Goal: Task Accomplishment & Management: Manage account settings

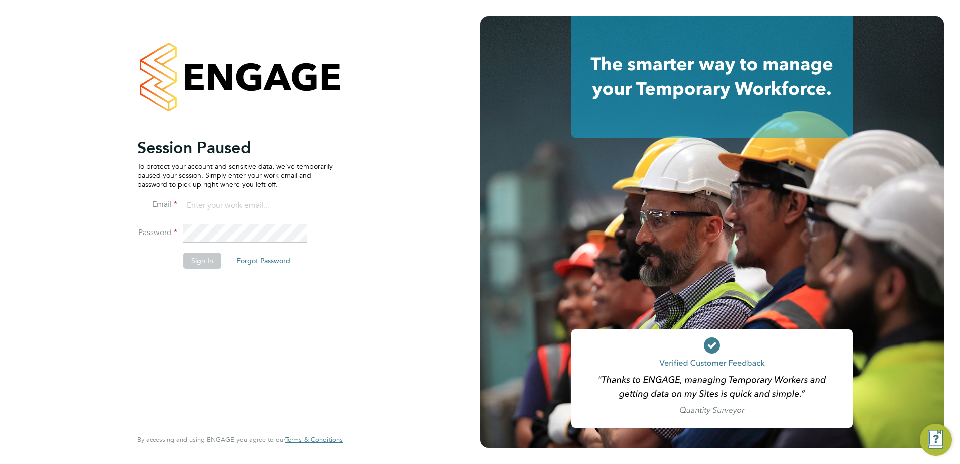
type input "[PERSON_NAME][EMAIL_ADDRESS][DOMAIN_NAME]"
click at [193, 262] on button "Sign In" at bounding box center [202, 261] width 38 height 16
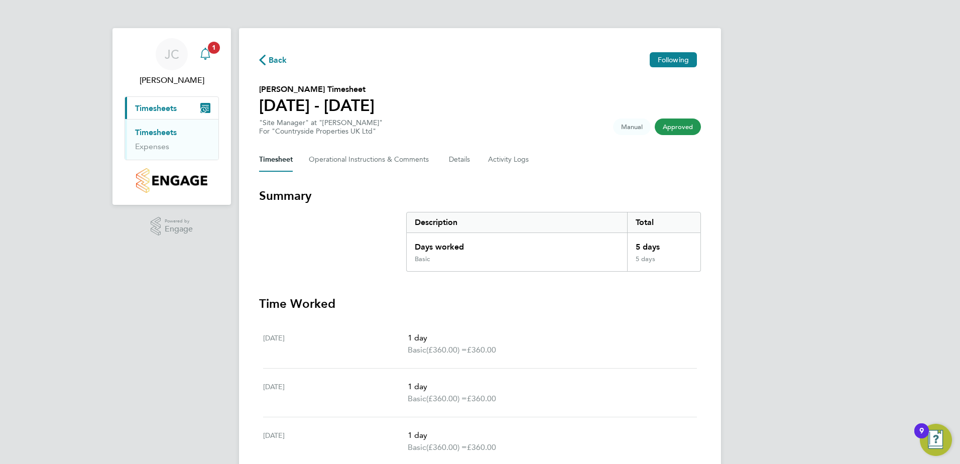
click at [213, 57] on div "Main navigation" at bounding box center [205, 54] width 20 height 20
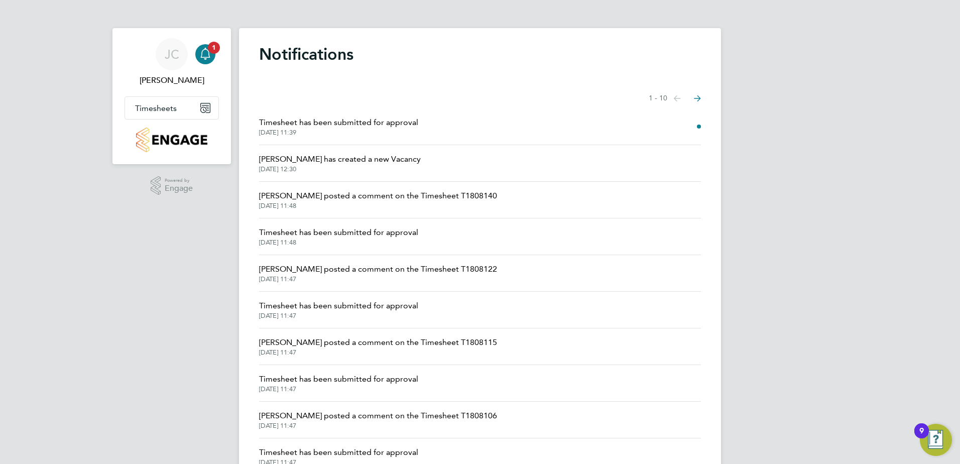
click at [365, 126] on span "Timesheet has been submitted for approval" at bounding box center [338, 123] width 159 height 12
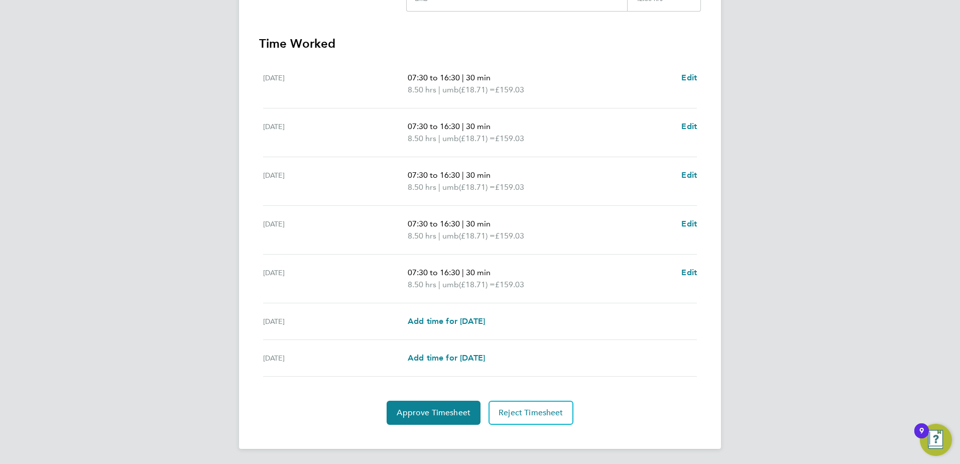
scroll to position [262, 0]
click at [429, 421] on button "Approve Timesheet" at bounding box center [434, 412] width 94 height 24
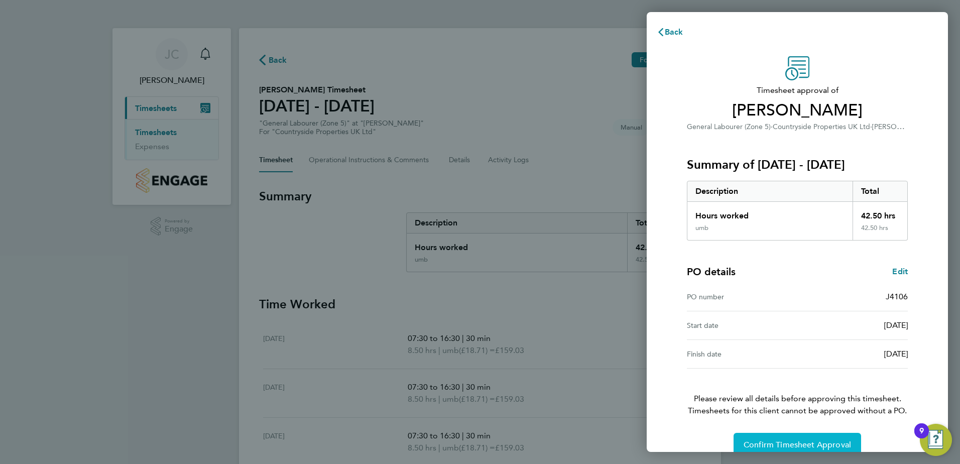
click at [777, 442] on span "Confirm Timesheet Approval" at bounding box center [797, 445] width 107 height 10
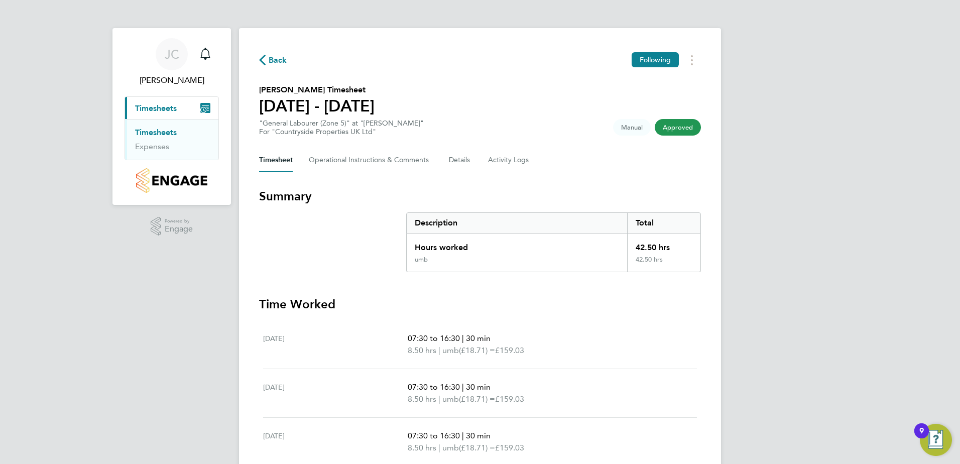
click at [163, 134] on link "Timesheets" at bounding box center [156, 133] width 42 height 10
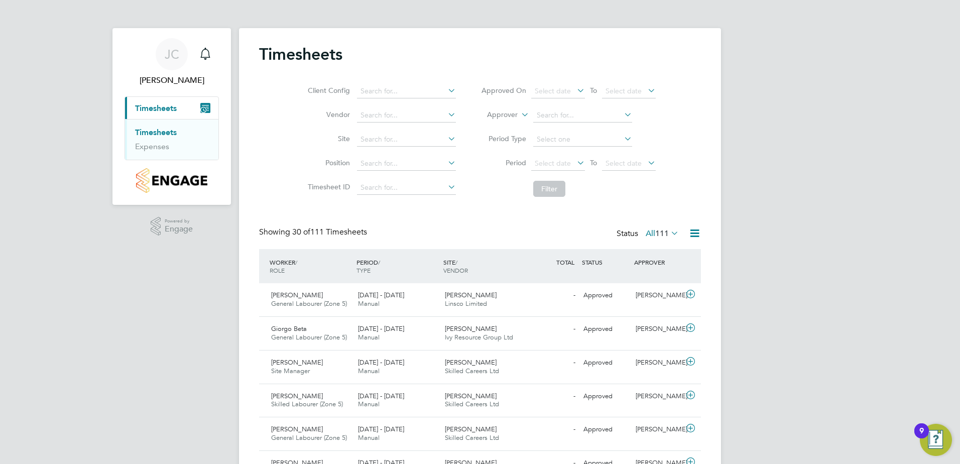
drag, startPoint x: 68, startPoint y: 31, endPoint x: 61, endPoint y: 32, distance: 6.7
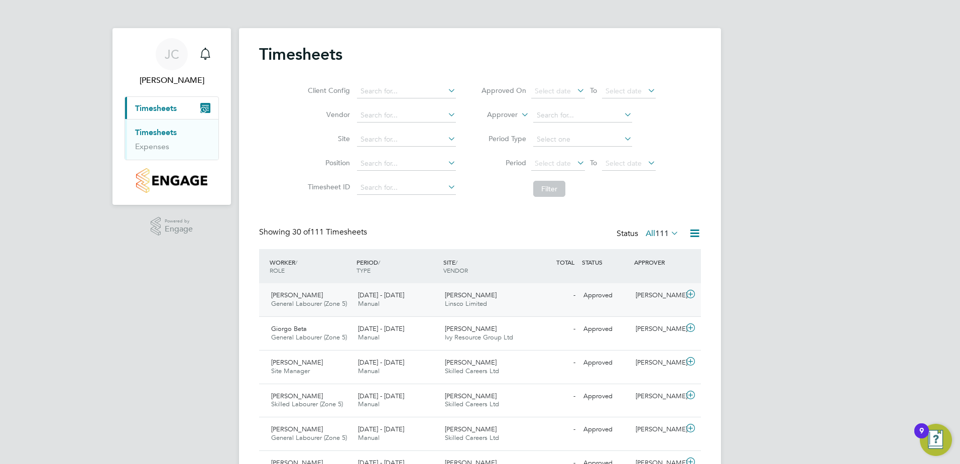
click at [686, 296] on icon at bounding box center [690, 294] width 13 height 8
